Goal: Transaction & Acquisition: Purchase product/service

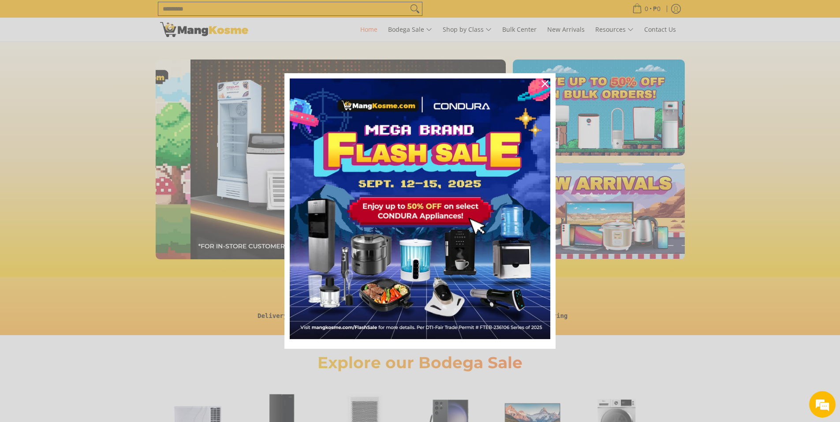
scroll to position [0, 701]
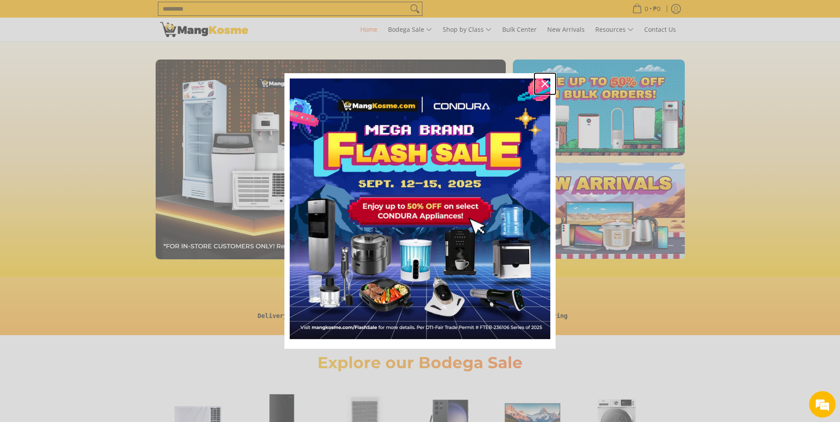
click at [546, 84] on icon "close icon" at bounding box center [545, 83] width 7 height 7
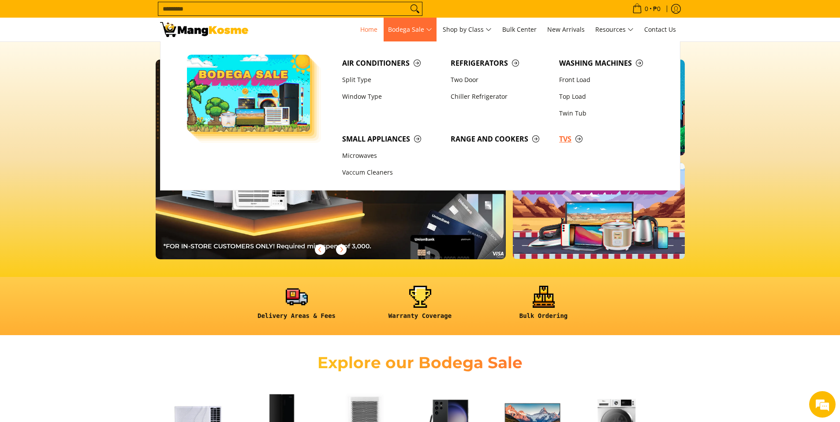
scroll to position [0, 873]
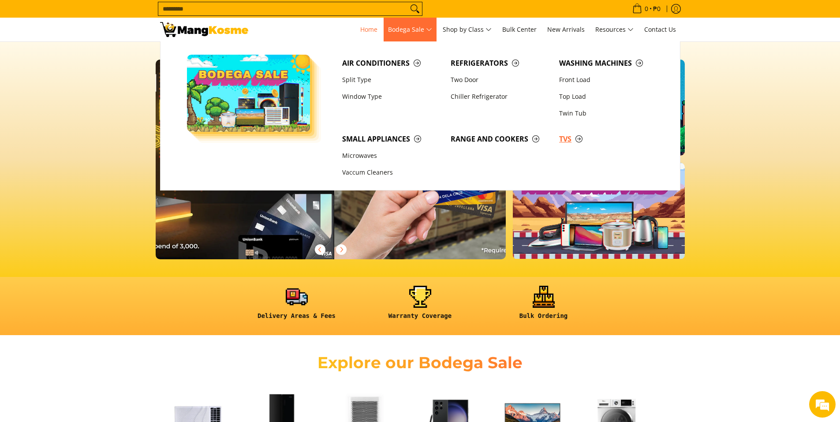
click at [569, 139] on span "TVs" at bounding box center [609, 139] width 100 height 11
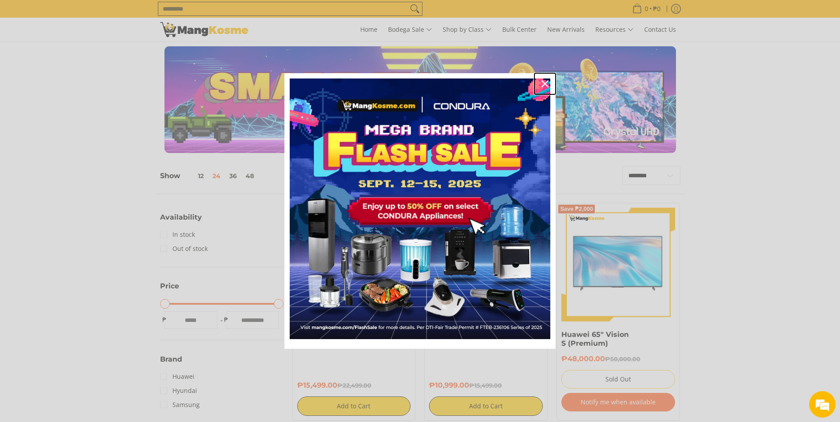
click at [546, 82] on icon "close icon" at bounding box center [545, 83] width 7 height 7
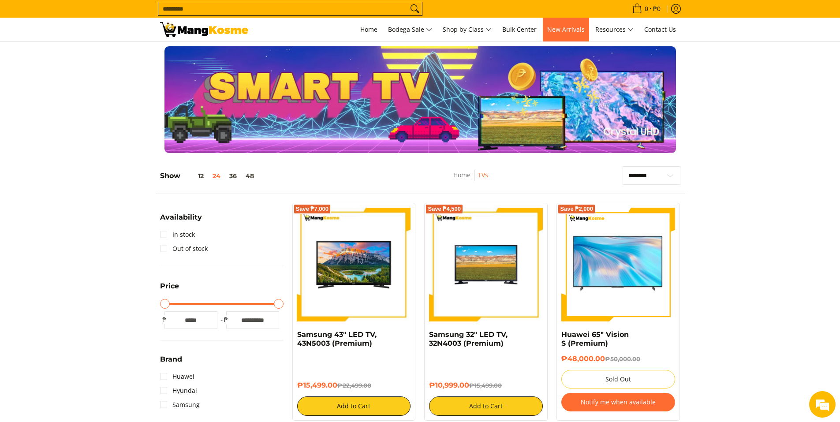
click at [579, 33] on span "New Arrivals" at bounding box center [565, 29] width 37 height 8
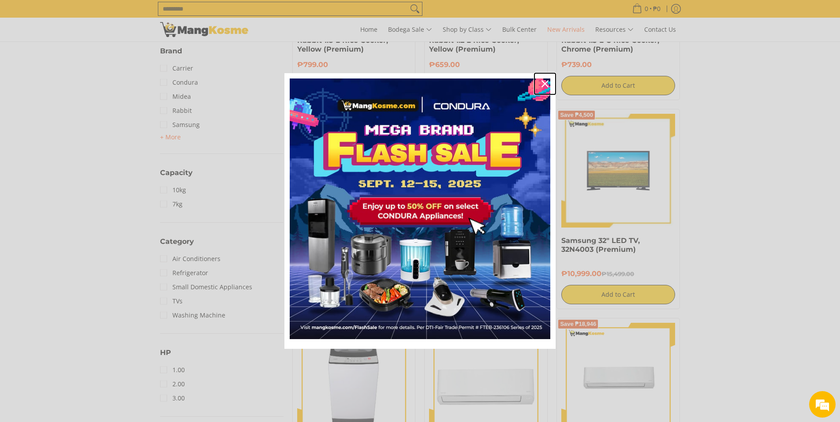
click at [545, 84] on icon "close icon" at bounding box center [545, 83] width 7 height 7
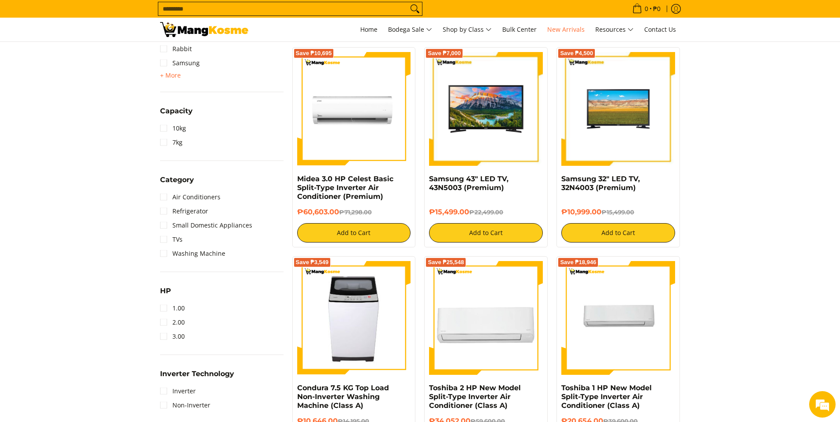
scroll to position [353, 0]
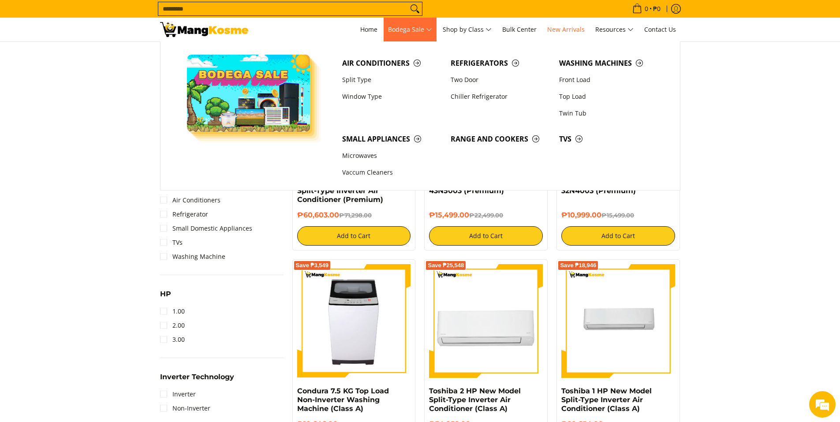
click at [431, 29] on span "Bodega Sale" at bounding box center [410, 29] width 44 height 11
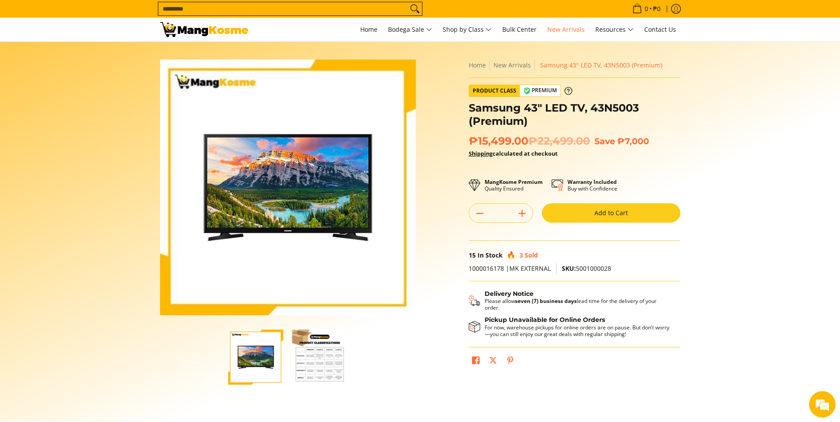
click at [322, 358] on img "button" at bounding box center [319, 356] width 55 height 55
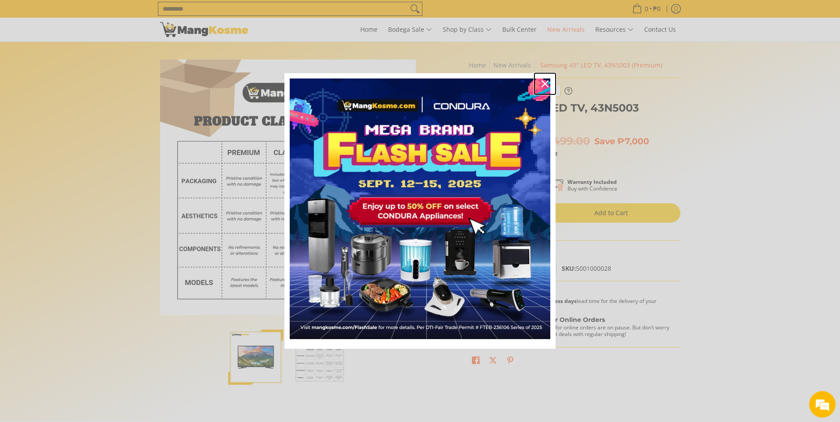
click at [547, 78] on div "Close" at bounding box center [545, 84] width 14 height 14
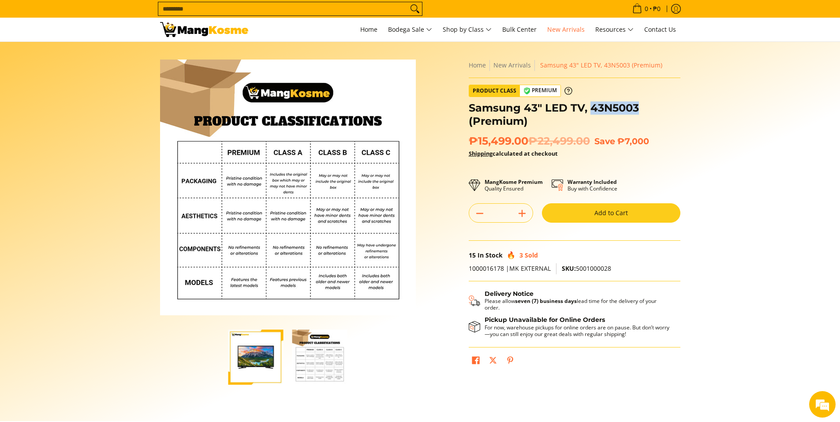
drag, startPoint x: 654, startPoint y: 106, endPoint x: 592, endPoint y: 109, distance: 62.3
click at [592, 109] on h1 "Samsung 43" LED TV, 43N5003 (Premium)" at bounding box center [575, 114] width 212 height 26
click at [740, 172] on section "Skip to Main Content Enable zoom Disable zoom Enable zoom Disable zoom Home New…" at bounding box center [420, 231] width 840 height 379
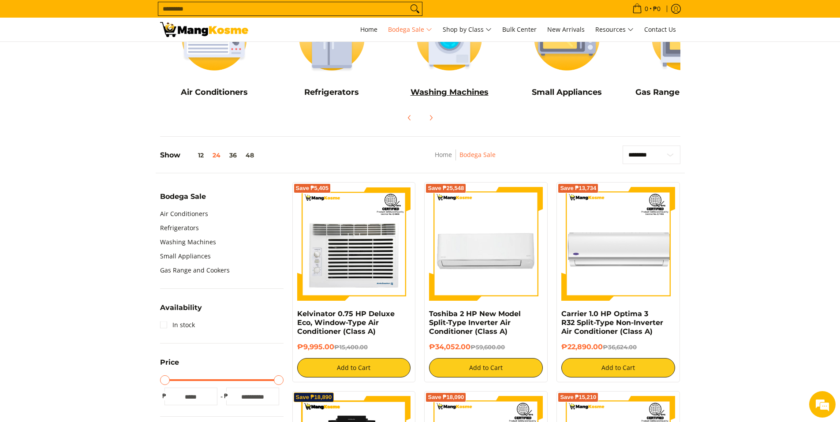
scroll to position [176, 0]
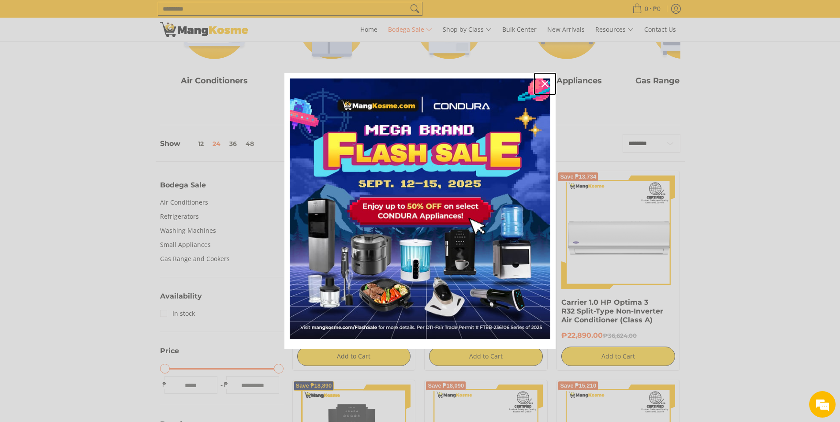
click at [548, 82] on icon "close icon" at bounding box center [545, 83] width 7 height 7
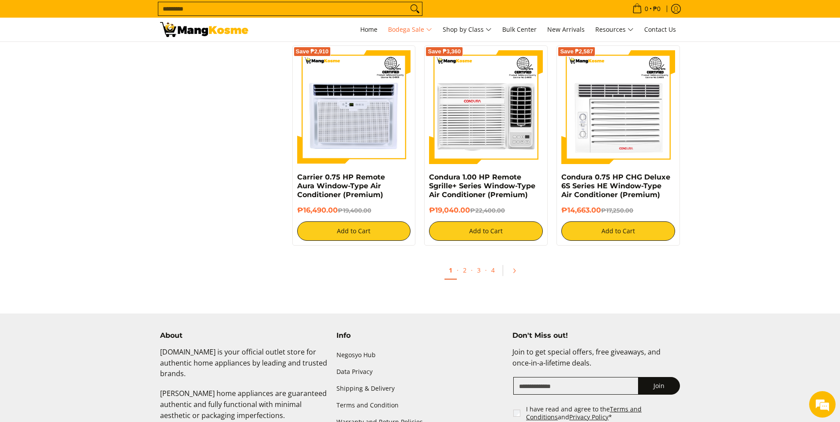
scroll to position [1764, 0]
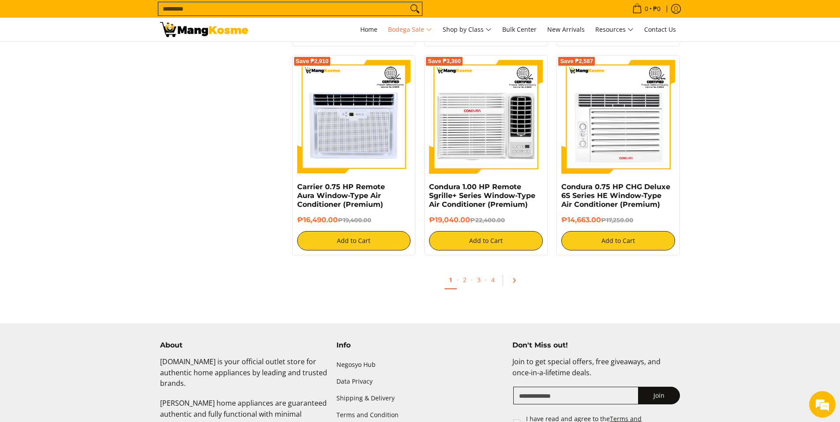
click at [512, 280] on icon "Pagination" at bounding box center [514, 280] width 6 height 6
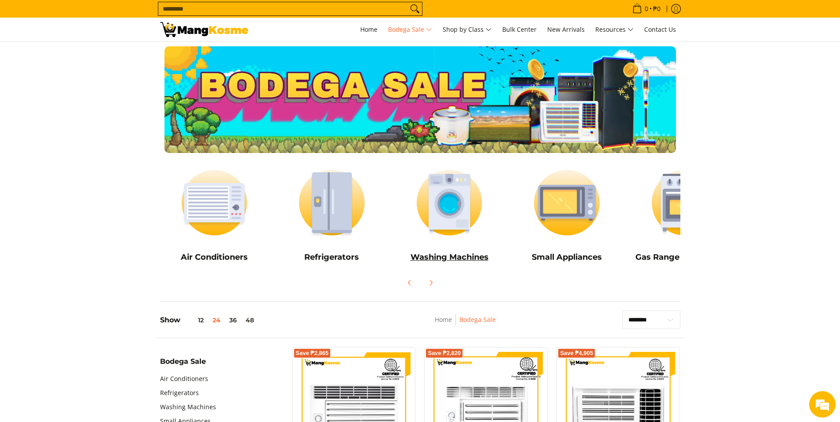
click at [452, 251] on link "Washing Machines" at bounding box center [449, 215] width 109 height 107
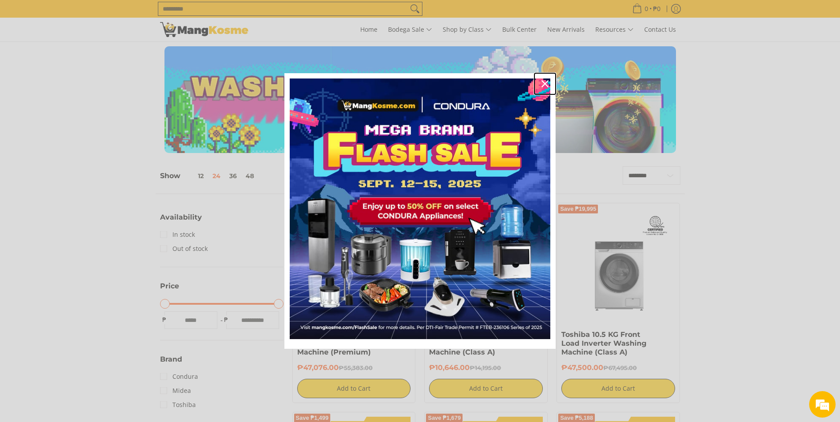
click at [547, 86] on icon "close icon" at bounding box center [545, 83] width 7 height 7
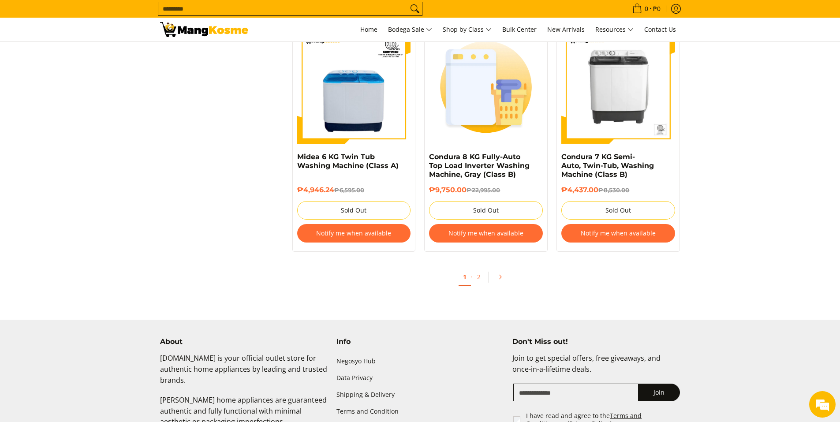
scroll to position [1823, 0]
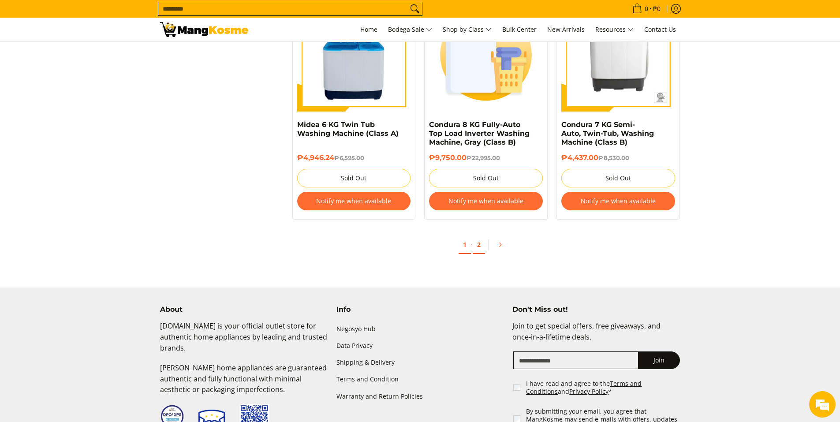
click at [481, 247] on link "2" at bounding box center [479, 245] width 12 height 18
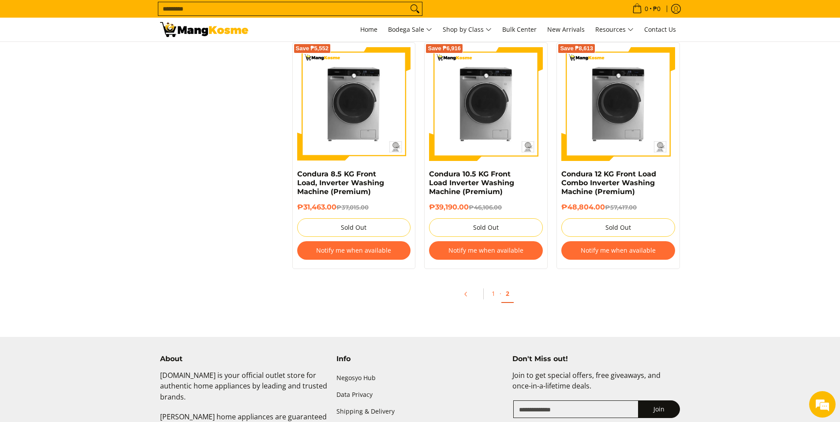
scroll to position [882, 0]
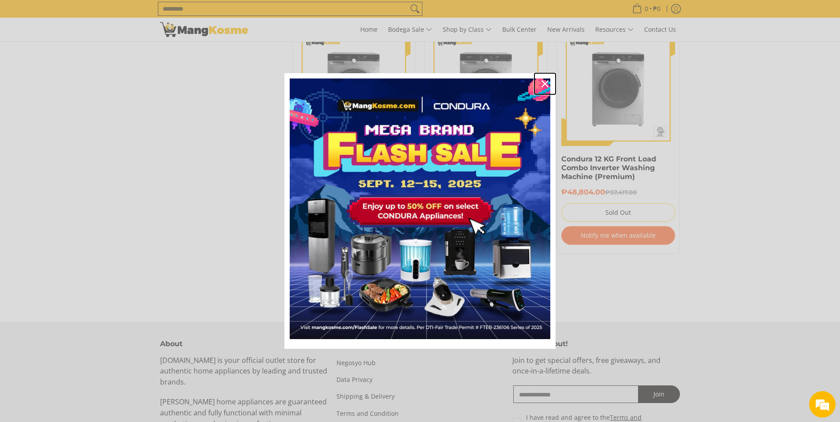
click at [545, 86] on icon "close icon" at bounding box center [545, 83] width 7 height 7
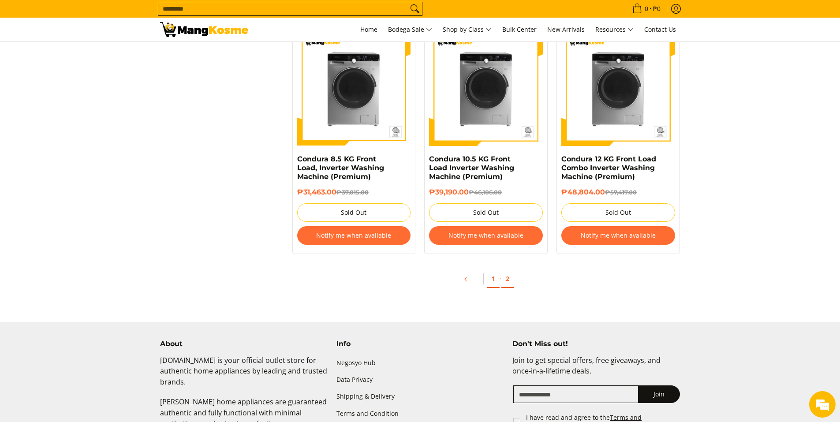
click at [491, 279] on link "1" at bounding box center [493, 279] width 12 height 18
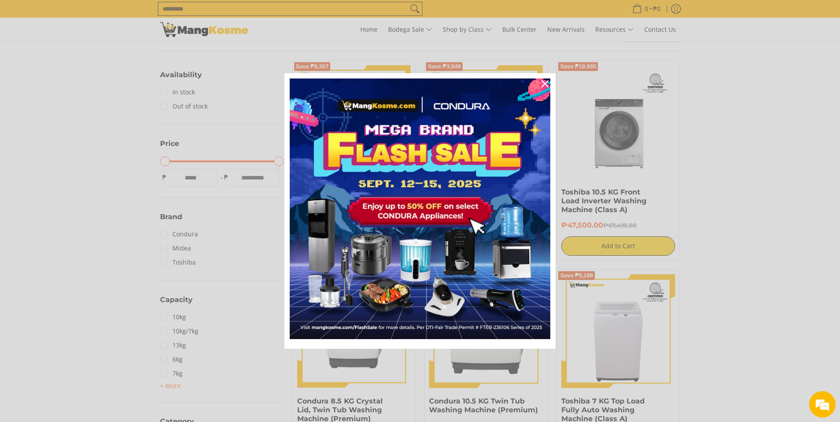
scroll to position [235, 0]
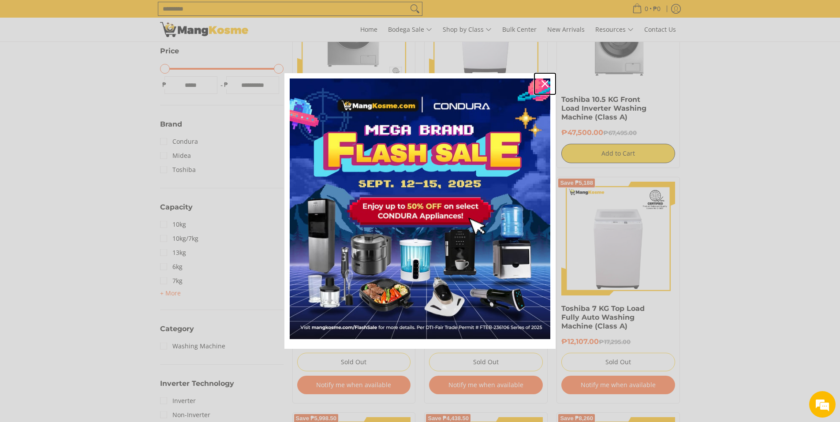
click at [543, 85] on icon "close icon" at bounding box center [545, 83] width 7 height 7
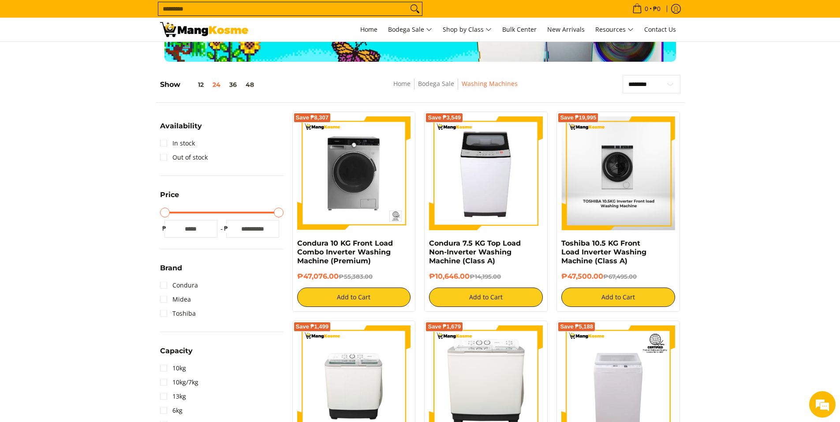
scroll to position [59, 0]
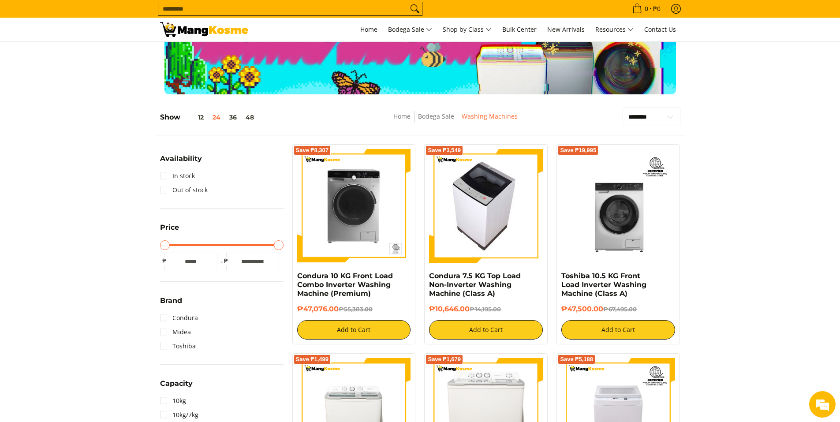
click at [483, 200] on img at bounding box center [486, 206] width 101 height 114
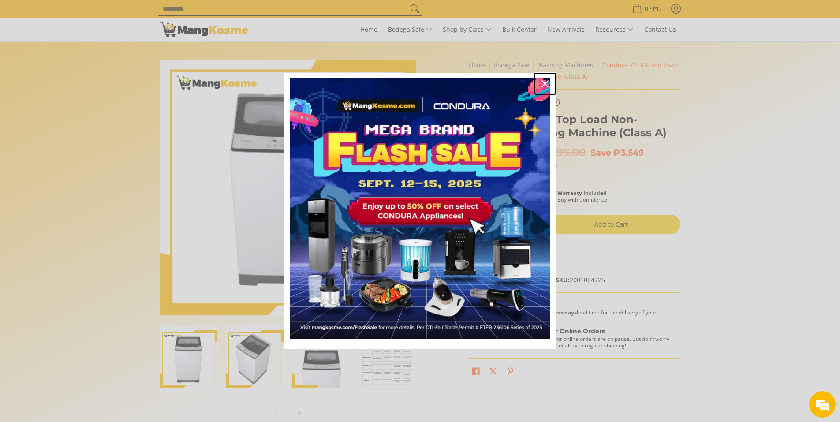
click at [547, 81] on icon "close icon" at bounding box center [545, 83] width 7 height 7
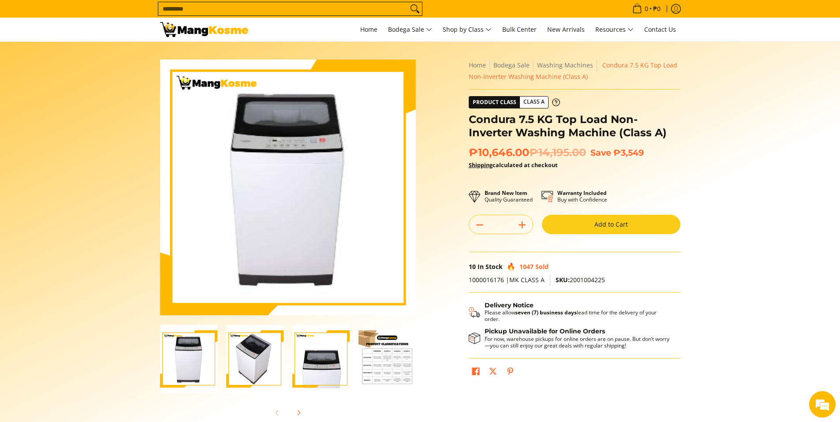
click at [250, 350] on img "Condura 7.5 KG Top Load Non-Inverter Washing Machine (Class A)-2" at bounding box center [254, 359] width 57 height 68
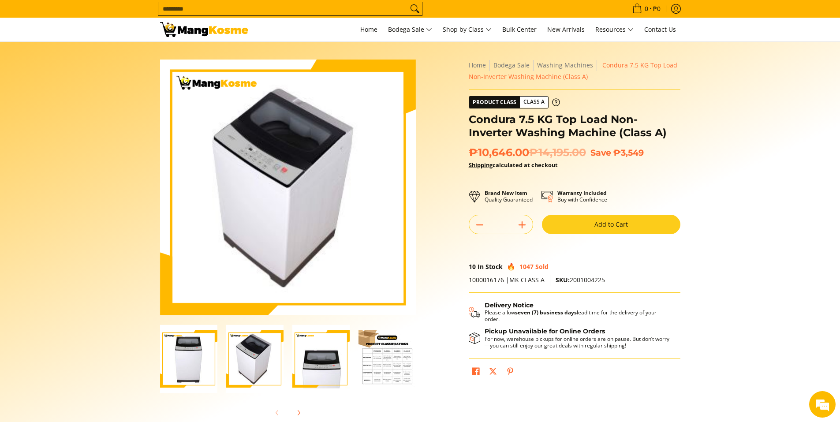
click at [305, 359] on img "Condura 7.5 KG Top Load Non-Inverter Washing Machine (Class A)-3" at bounding box center [320, 359] width 57 height 68
